Goal: Transaction & Acquisition: Purchase product/service

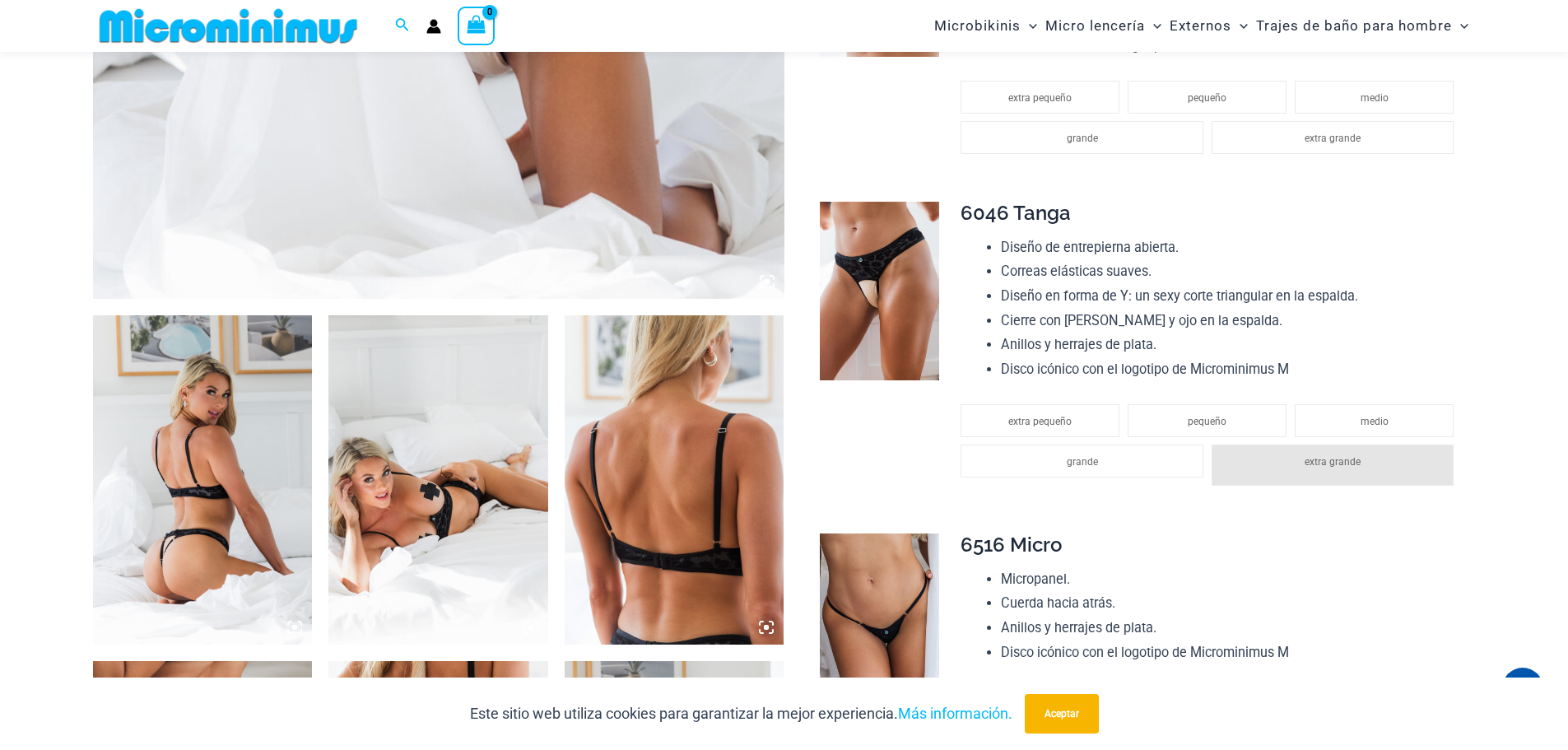
scroll to position [889, 0]
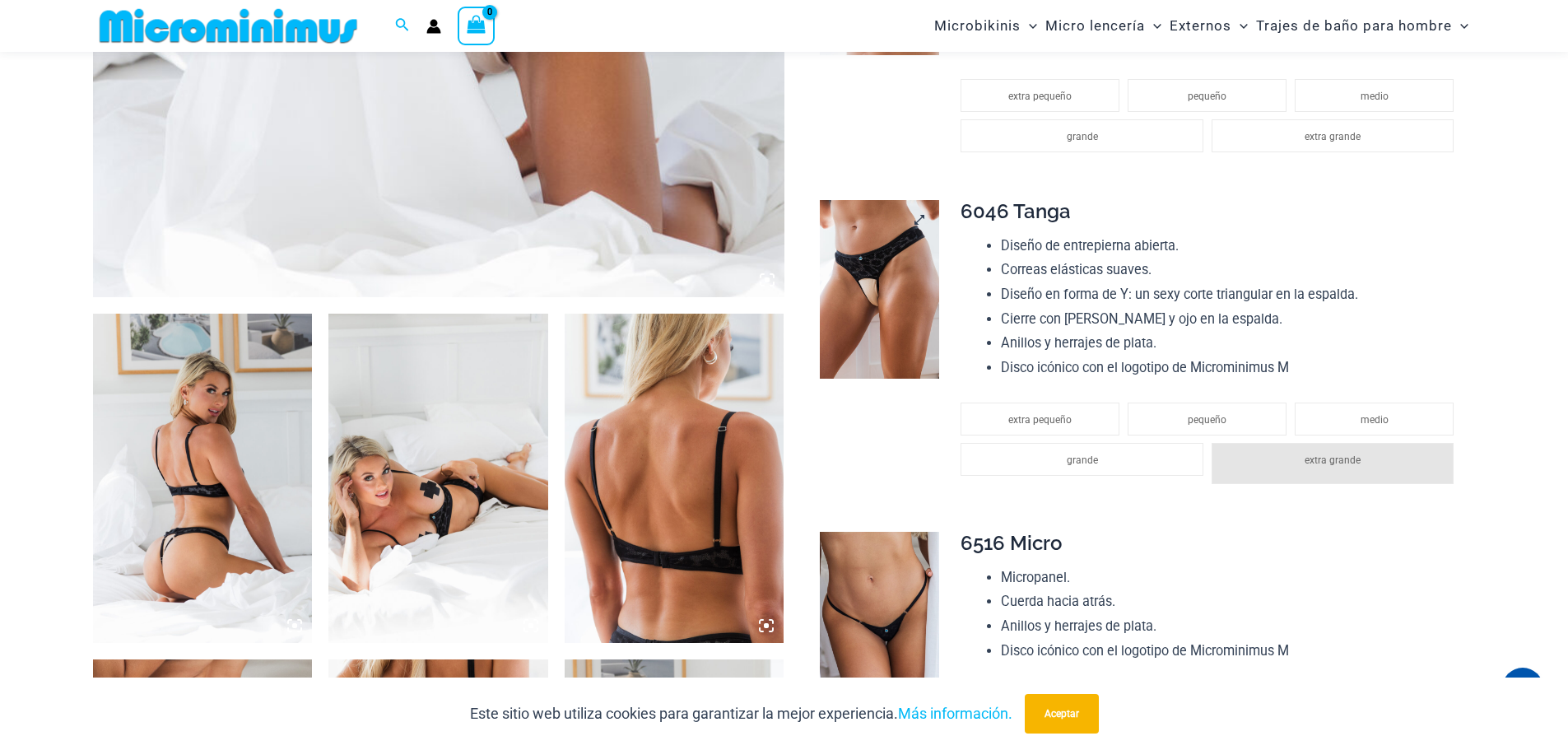
type input "**********"
click at [906, 297] on img at bounding box center [879, 289] width 119 height 180
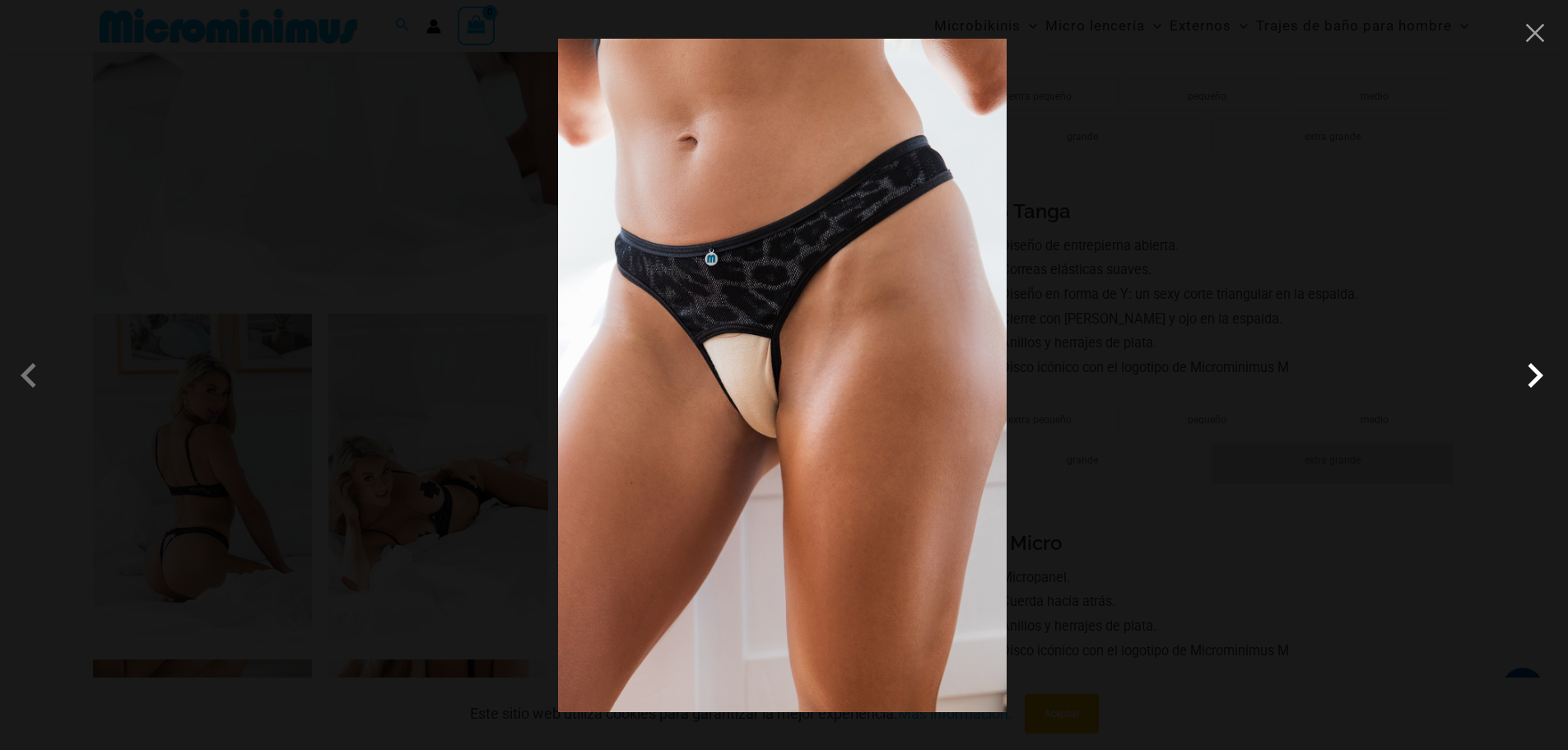
click at [1535, 370] on span at bounding box center [1535, 375] width 49 height 49
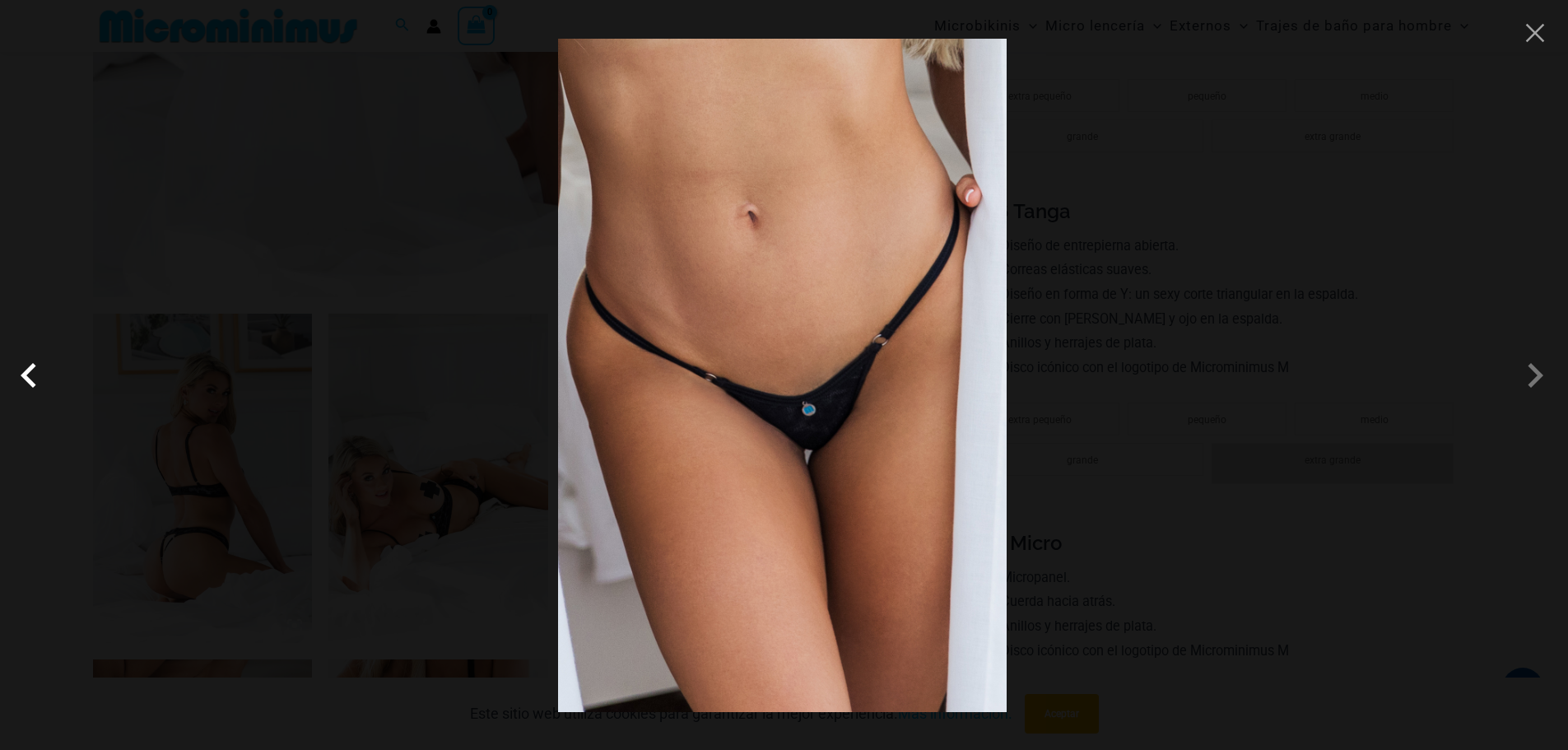
click at [38, 376] on span at bounding box center [33, 375] width 49 height 49
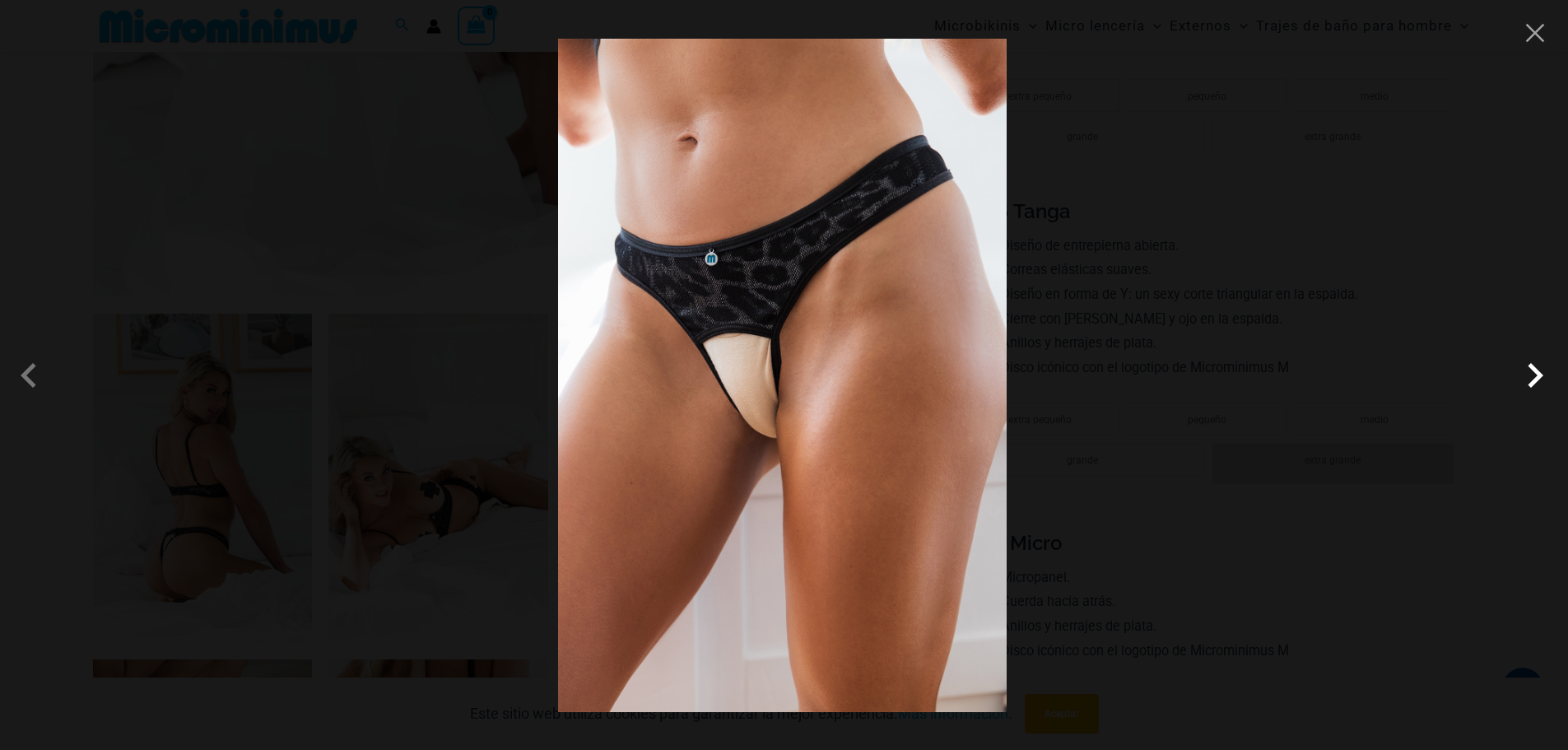
click at [1536, 378] on span at bounding box center [1535, 375] width 49 height 49
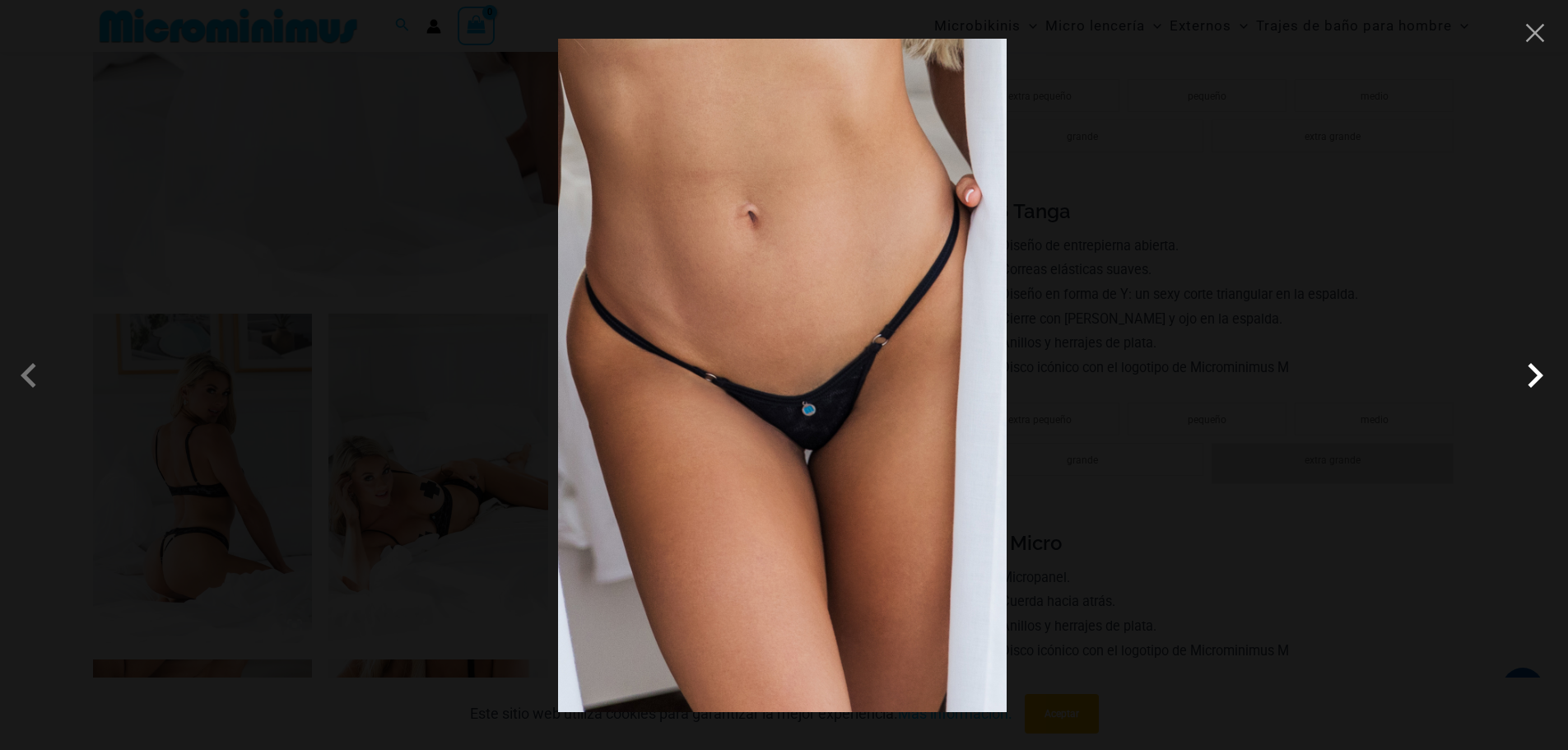
click at [1536, 378] on span at bounding box center [1535, 375] width 49 height 49
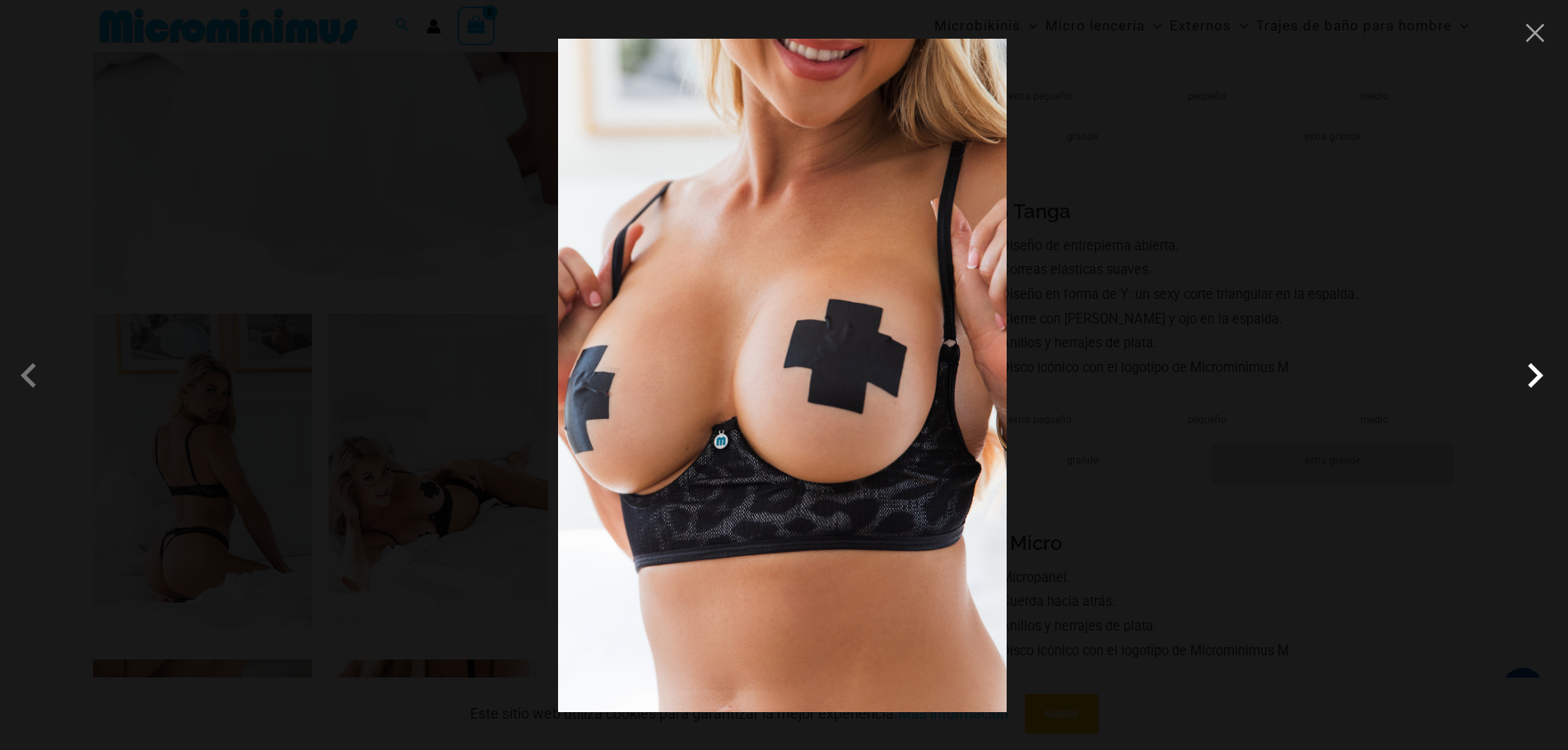
click at [1536, 378] on span at bounding box center [1535, 375] width 49 height 49
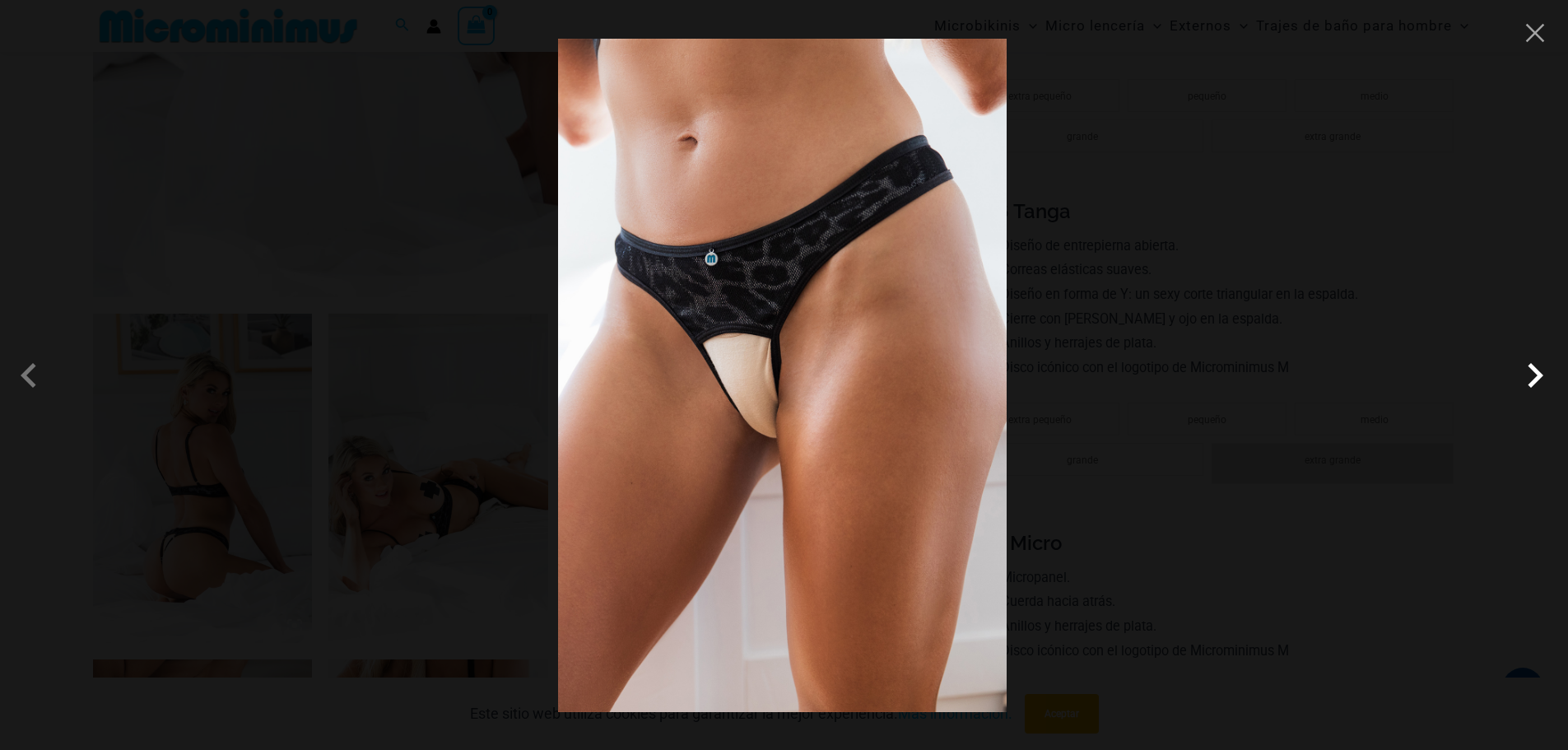
click at [1536, 378] on span at bounding box center [1535, 375] width 49 height 49
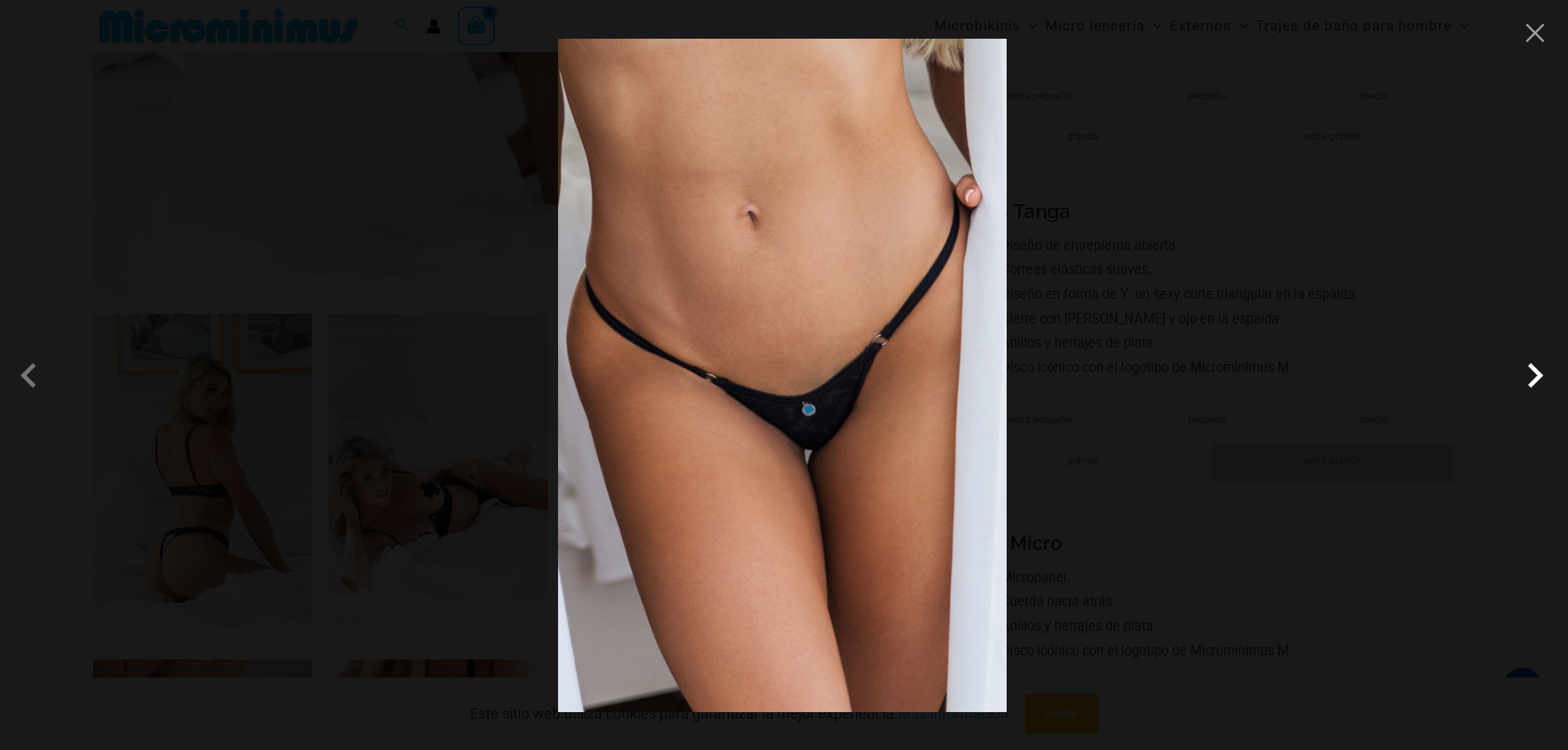
click at [1536, 378] on span at bounding box center [1535, 375] width 49 height 49
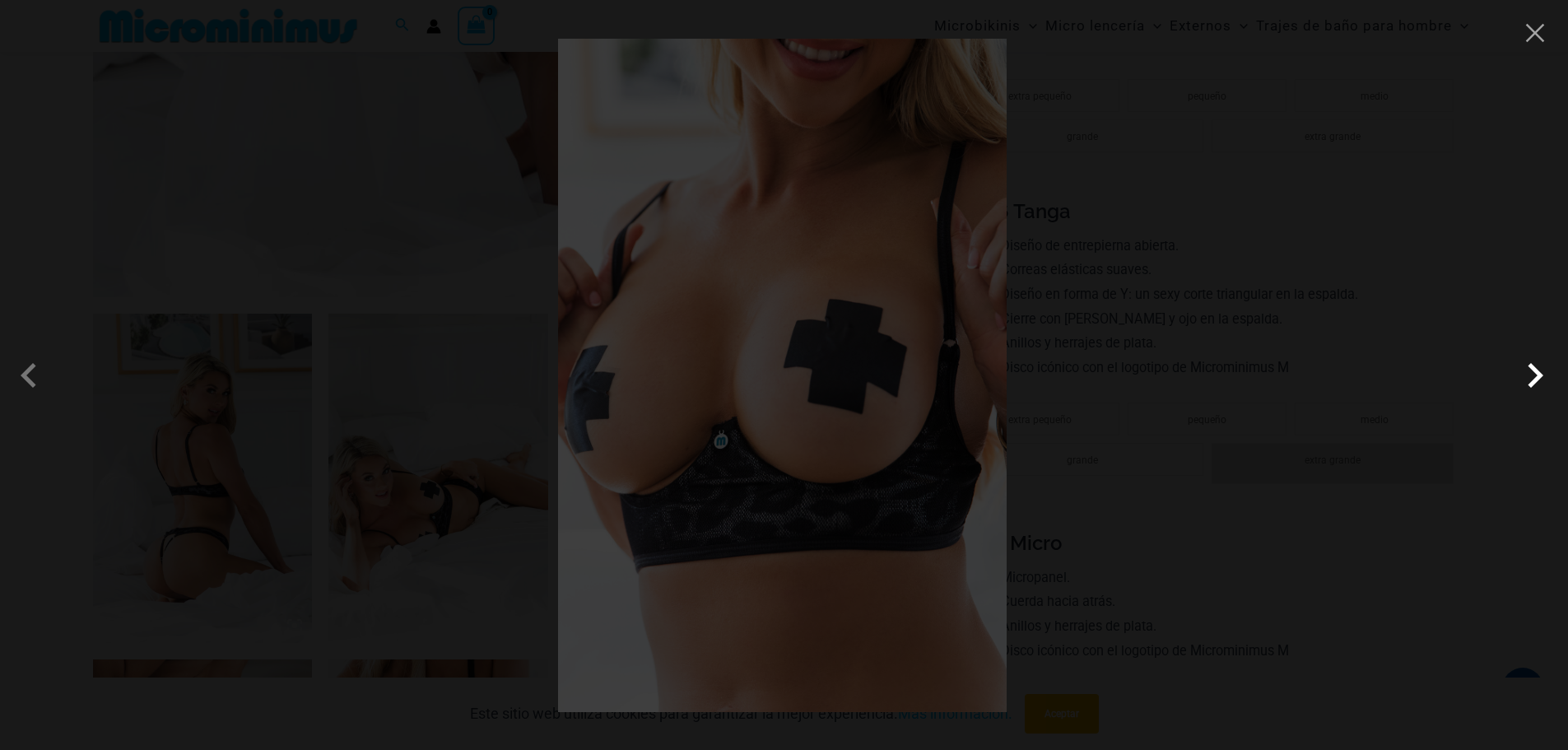
click at [1536, 378] on span at bounding box center [1535, 375] width 49 height 49
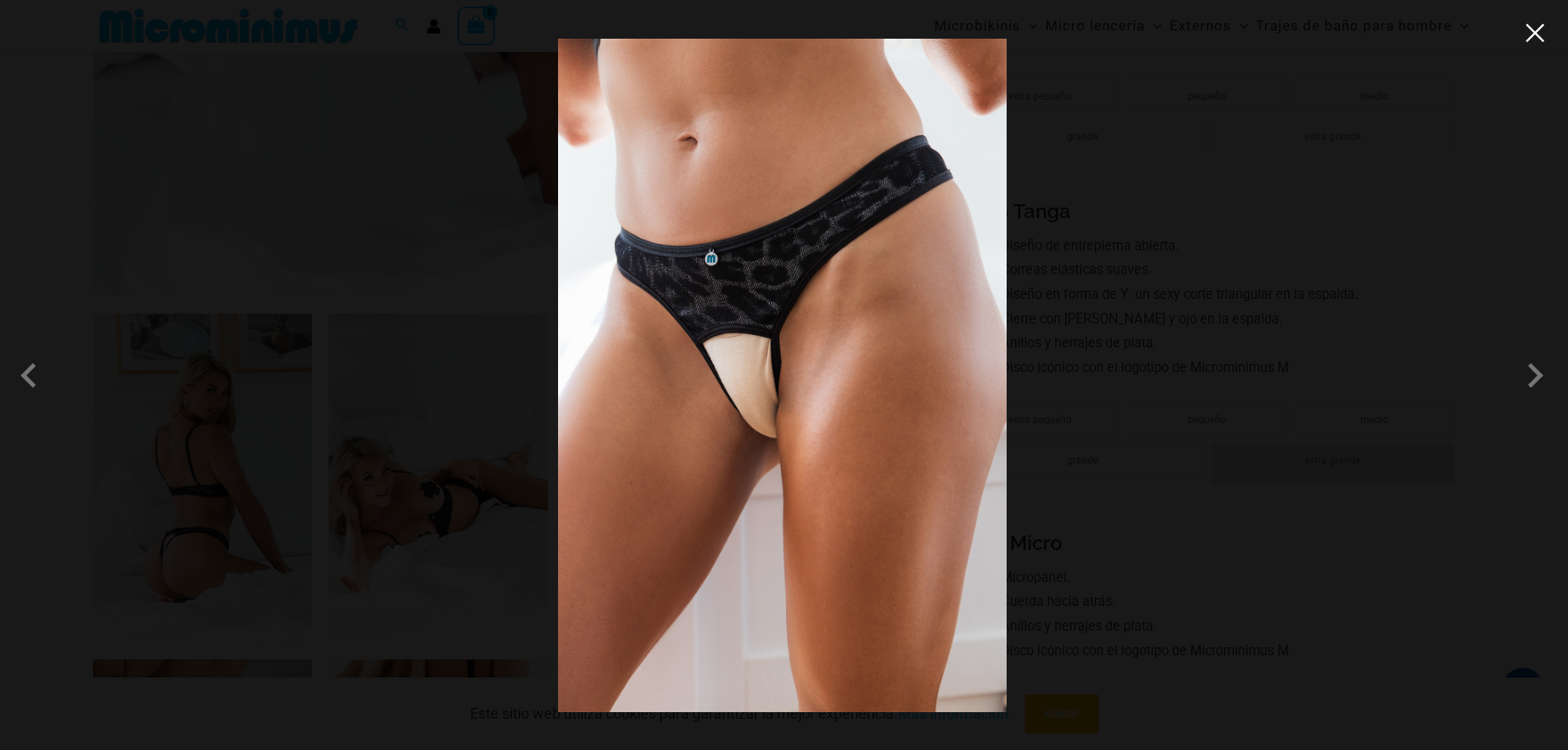
click at [1535, 37] on button "Close" at bounding box center [1535, 33] width 25 height 25
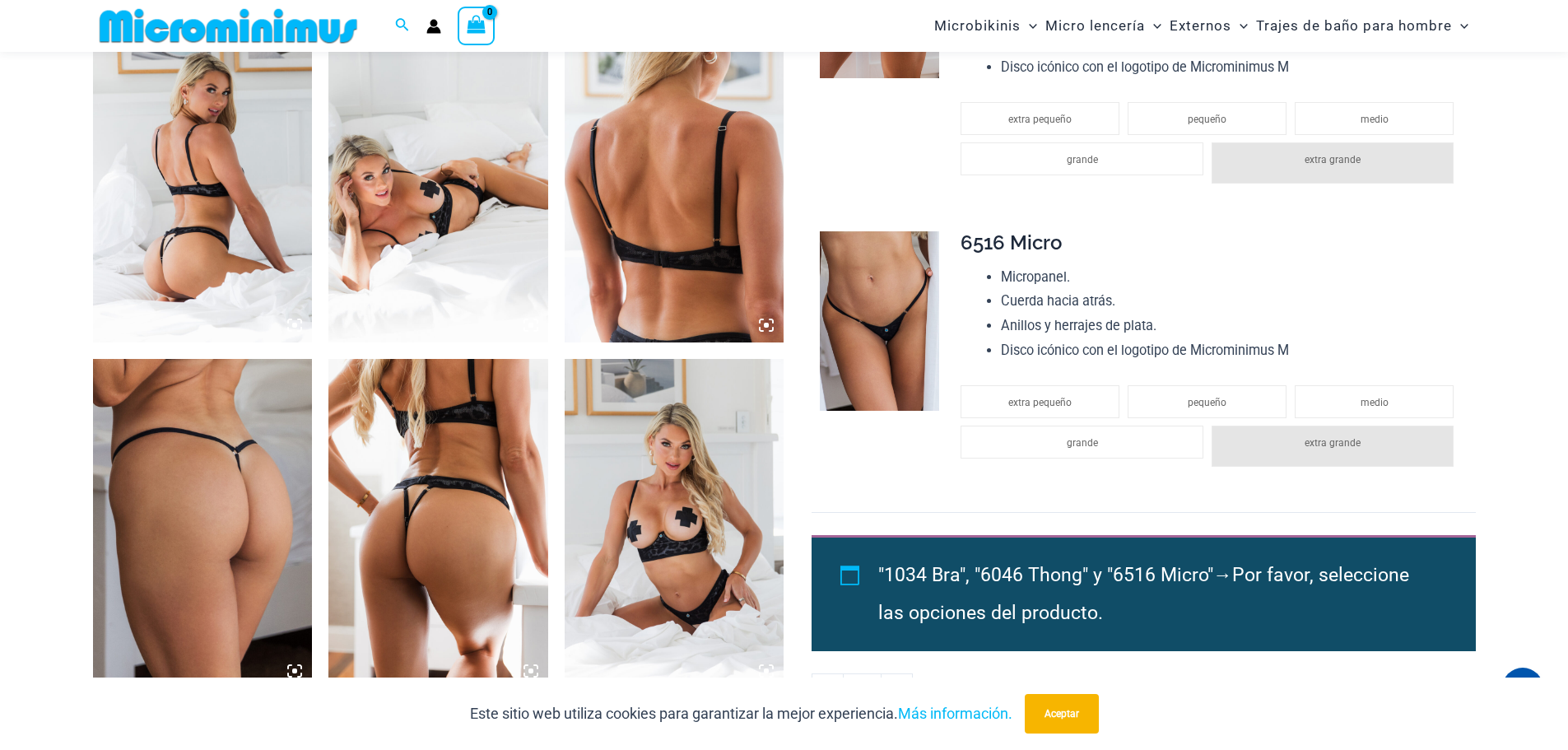
scroll to position [1219, 0]
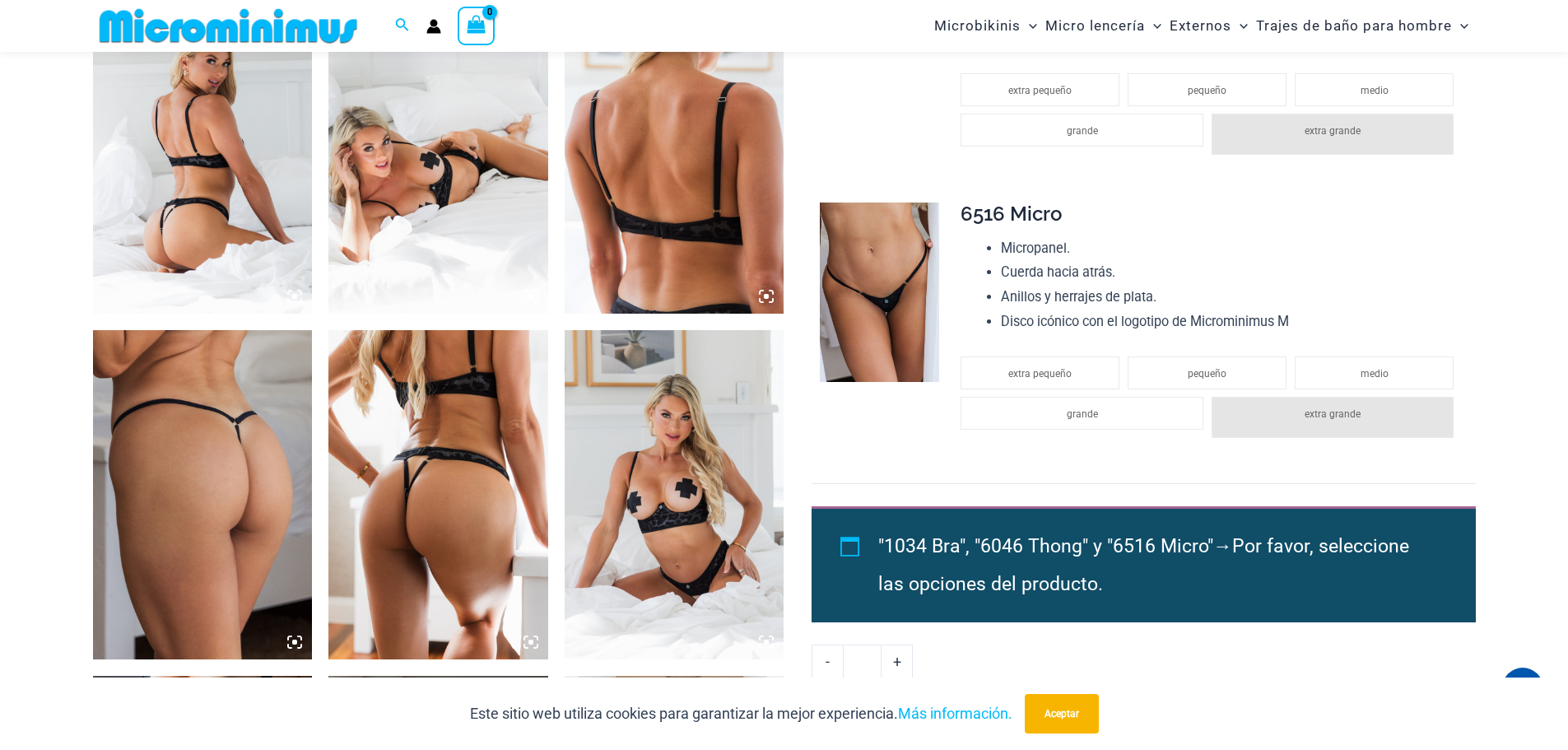
click at [419, 478] on img at bounding box center [438, 494] width 220 height 329
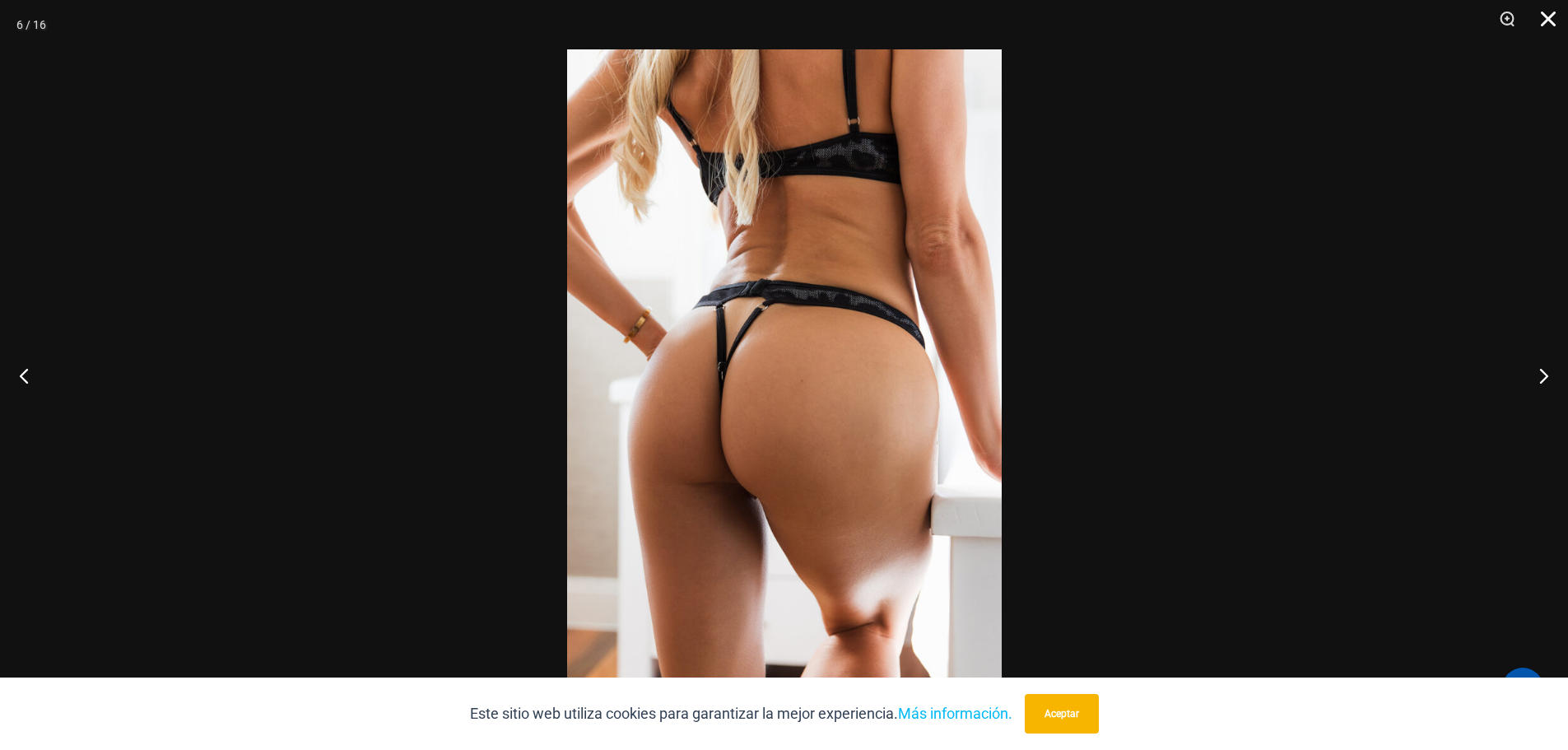
click at [1546, 17] on button "Cerca" at bounding box center [1542, 24] width 41 height 49
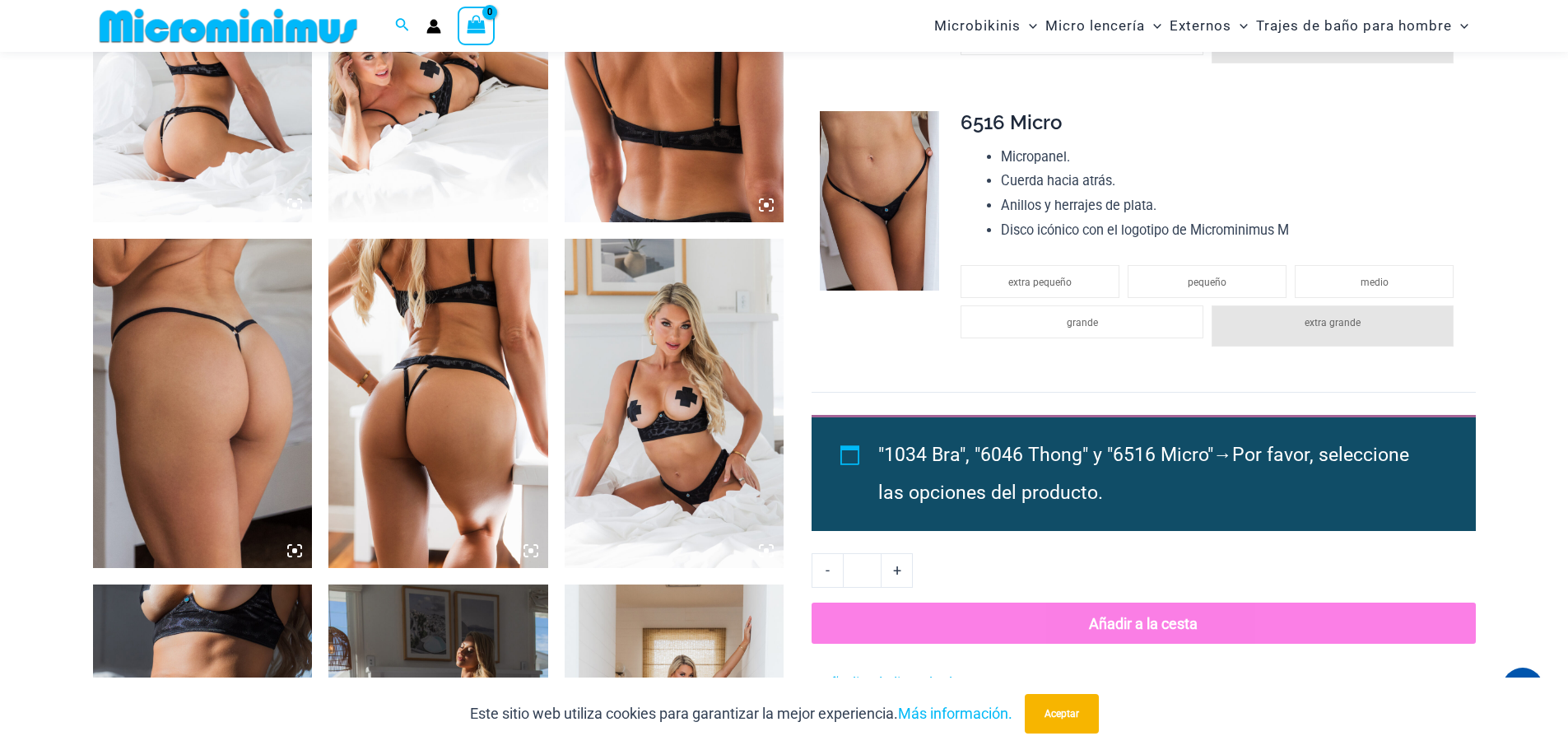
scroll to position [1301, 0]
